Goal: Information Seeking & Learning: Learn about a topic

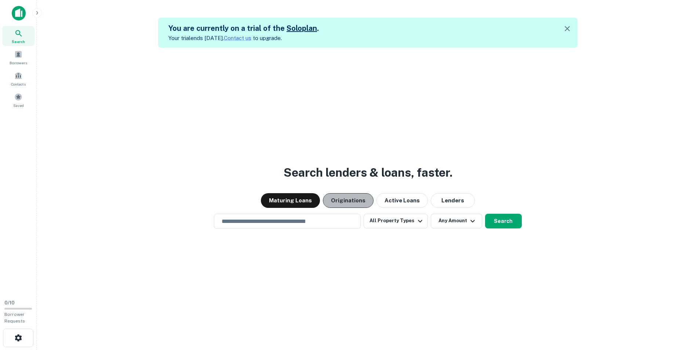
click at [352, 199] on button "Originations" at bounding box center [348, 200] width 51 height 15
click at [312, 198] on button "Maturing Loans" at bounding box center [290, 200] width 59 height 15
click at [315, 220] on input "text" at bounding box center [287, 221] width 140 height 8
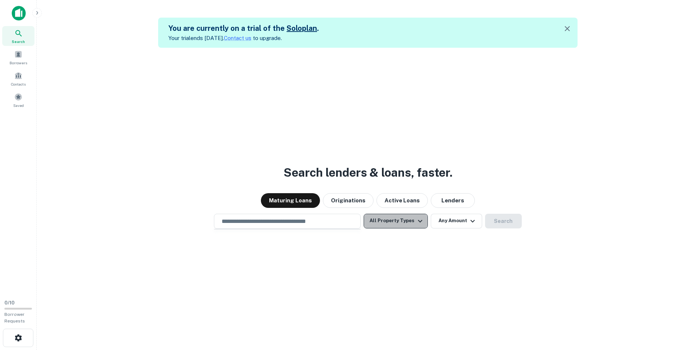
click at [416, 220] on icon "button" at bounding box center [420, 221] width 9 height 9
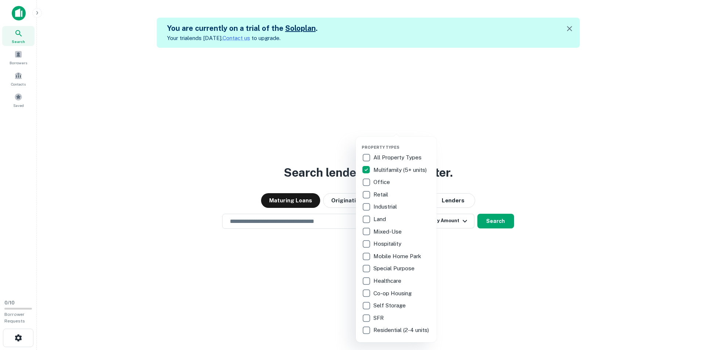
click at [490, 222] on div at bounding box center [352, 175] width 705 height 350
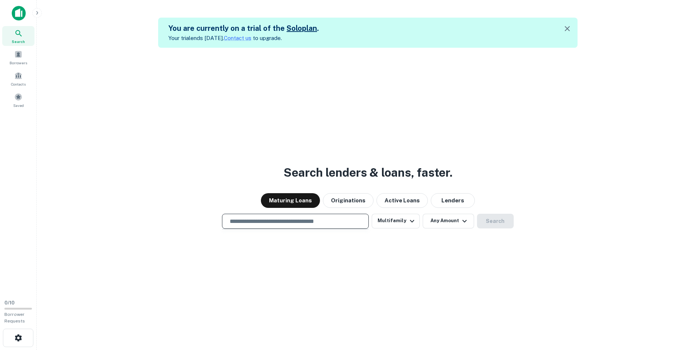
click at [316, 220] on input "text" at bounding box center [295, 221] width 140 height 8
click at [333, 225] on input "text" at bounding box center [295, 221] width 140 height 8
click at [536, 190] on div "**********" at bounding box center [368, 223] width 651 height 350
click at [510, 219] on button "Search" at bounding box center [495, 221] width 37 height 15
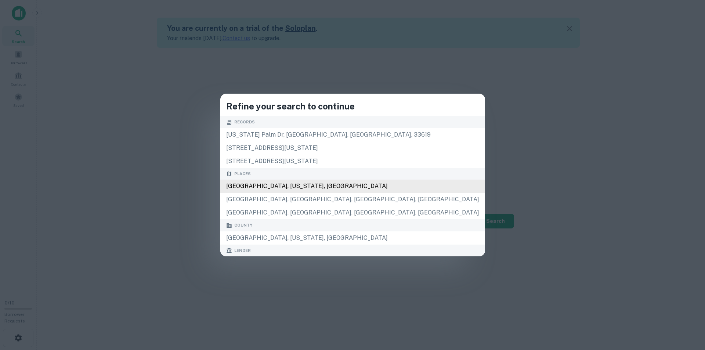
click at [351, 186] on div "[GEOGRAPHIC_DATA], [US_STATE], [GEOGRAPHIC_DATA]" at bounding box center [352, 186] width 265 height 13
type input "**********"
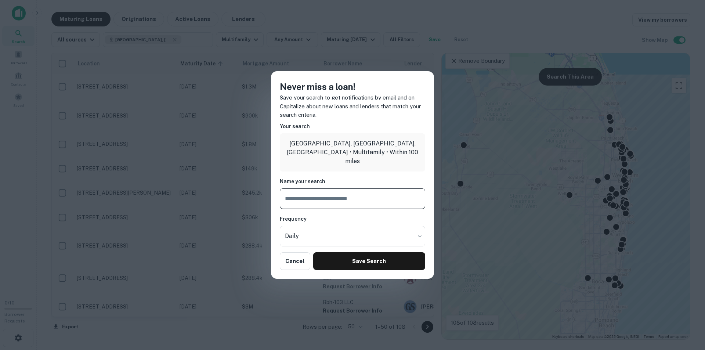
click at [349, 195] on input "text" at bounding box center [352, 198] width 145 height 21
type input "*"
type input "**********"
click at [353, 259] on button "Save Search" at bounding box center [369, 261] width 112 height 18
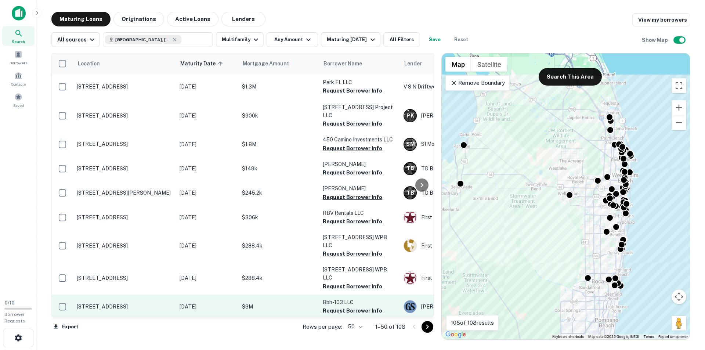
click at [171, 303] on p "[STREET_ADDRESS]" at bounding box center [124, 306] width 95 height 7
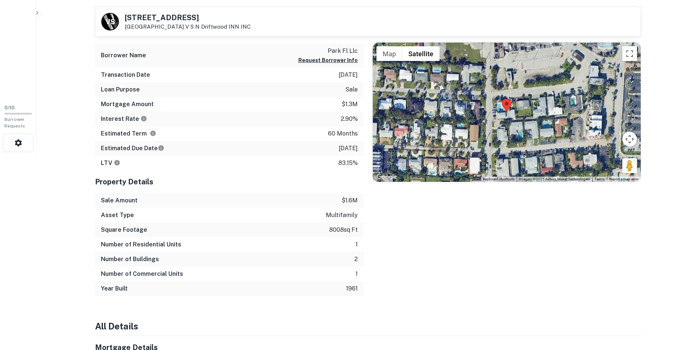
scroll to position [73, 0]
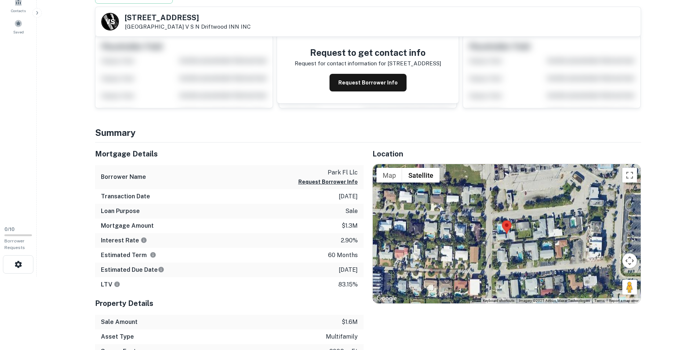
click at [511, 233] on img at bounding box center [507, 227] width 10 height 14
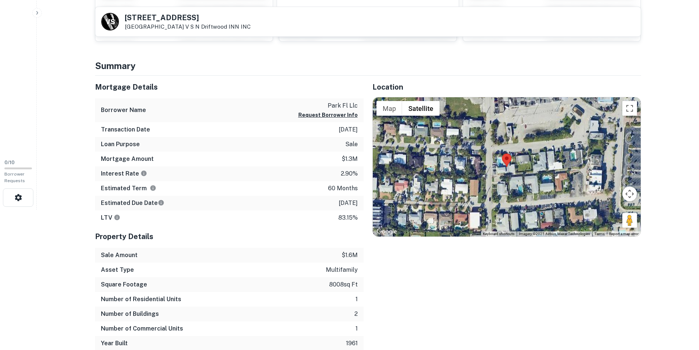
scroll to position [147, 0]
